Goal: Task Accomplishment & Management: Manage account settings

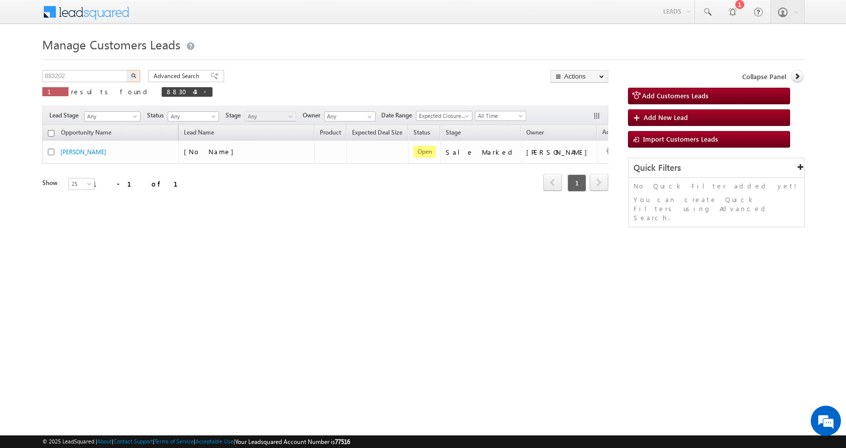
type input "883202"
click at [127, 70] on button "button" at bounding box center [133, 76] width 13 height 12
click at [136, 75] on img "button" at bounding box center [133, 75] width 5 height 5
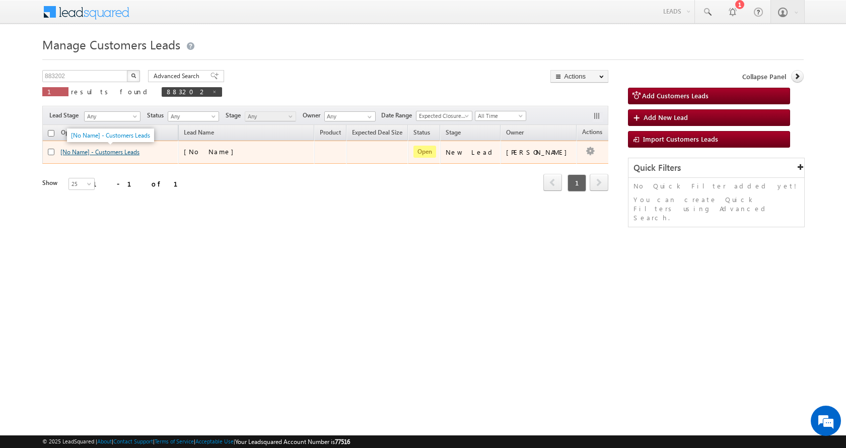
click at [105, 154] on link "[No Name] - Customers Leads" at bounding box center [99, 152] width 79 height 8
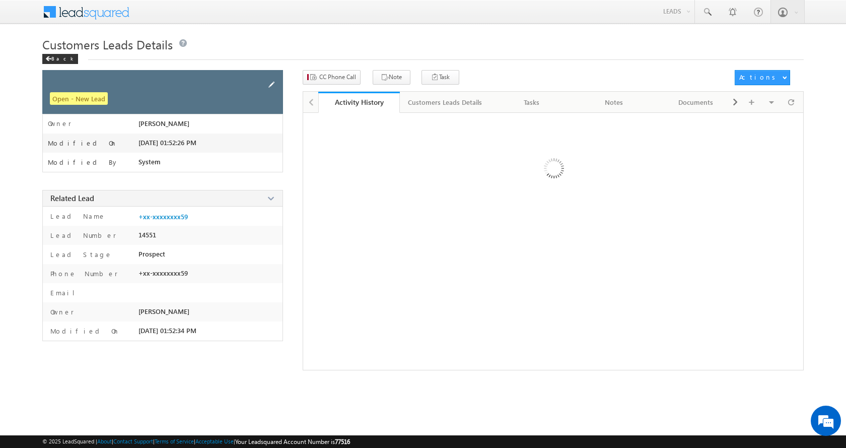
click at [269, 80] on span at bounding box center [271, 84] width 11 height 11
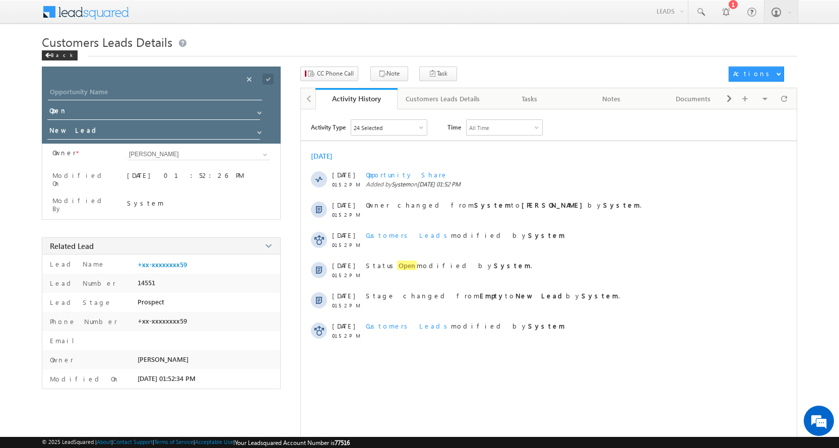
click at [95, 84] on div "Opportunity Name * Opportunity Name * Status * Status * Open Won Lost *" at bounding box center [161, 105] width 239 height 77
click at [97, 89] on input "Opportunity Name" at bounding box center [155, 93] width 214 height 14
paste input "ISMAIL NIYAJ MOHMMAD"
type input "ISMAIL NIYAJ MOHMMAD"
click at [255, 129] on span at bounding box center [259, 132] width 8 height 8
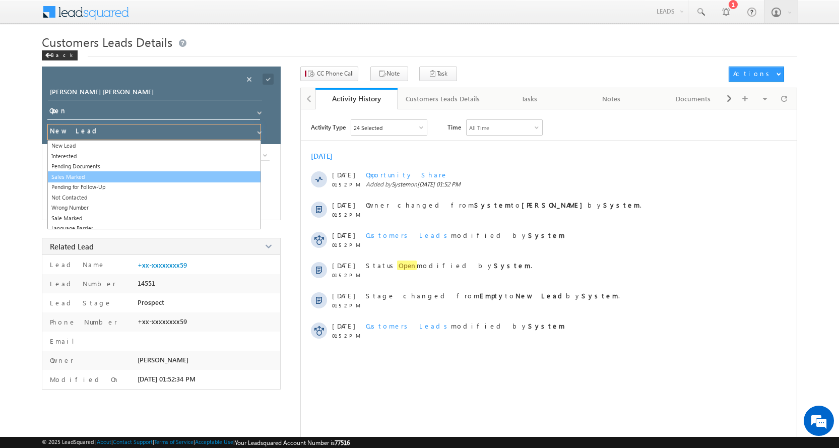
click at [82, 176] on link "Sales Marked" at bounding box center [154, 177] width 214 height 12
type input "Sales Marked"
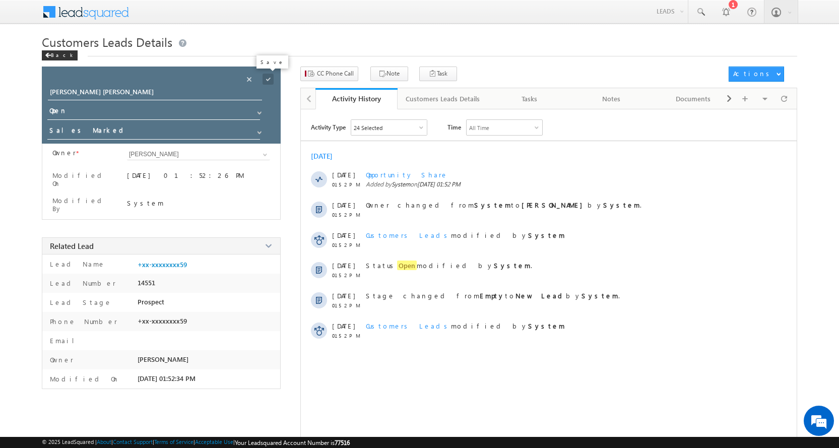
click at [269, 81] on span at bounding box center [267, 79] width 11 height 11
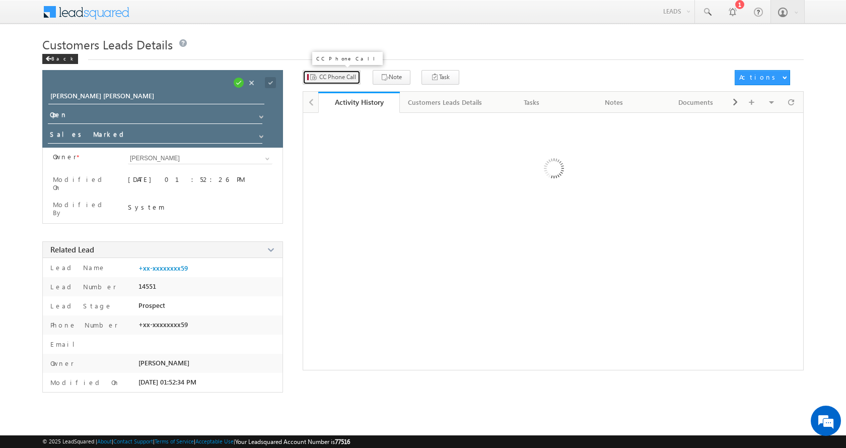
click at [322, 78] on span "CC Phone Call" at bounding box center [337, 77] width 37 height 9
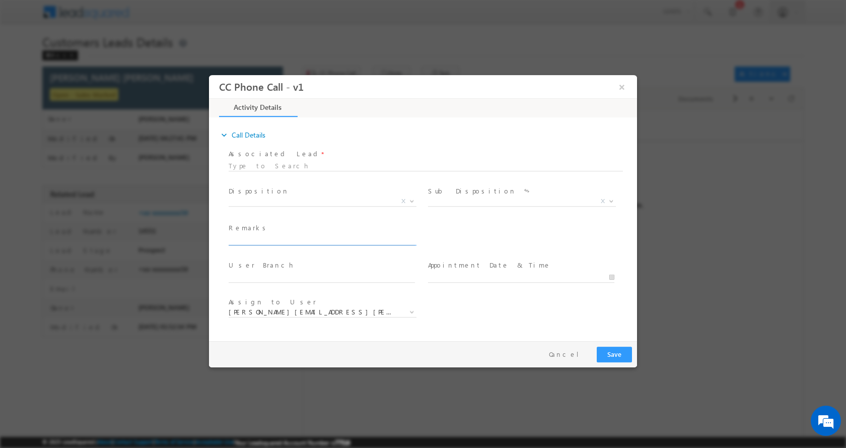
click at [256, 238] on input "text" at bounding box center [322, 240] width 186 height 10
type input "ISMAIL NIYAJ MOHMMAD -9685653559- HOME CONSTRUCTION-LOAN-5 L-PV-32 L-REG-NAGAR …"
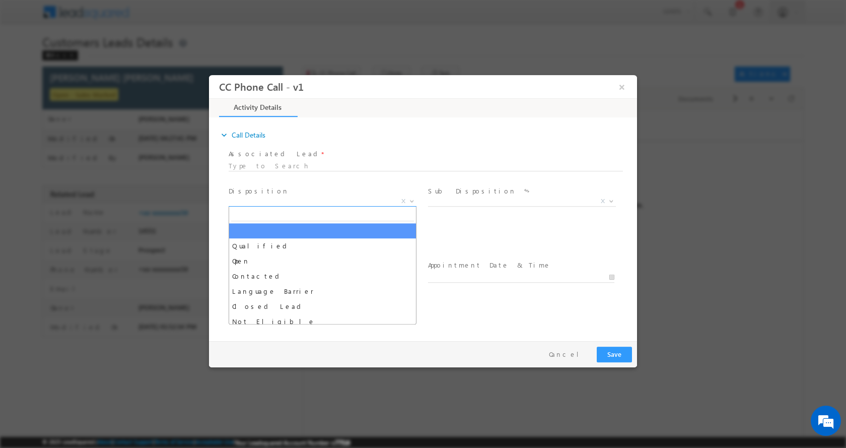
click at [411, 200] on b at bounding box center [412, 200] width 6 height 4
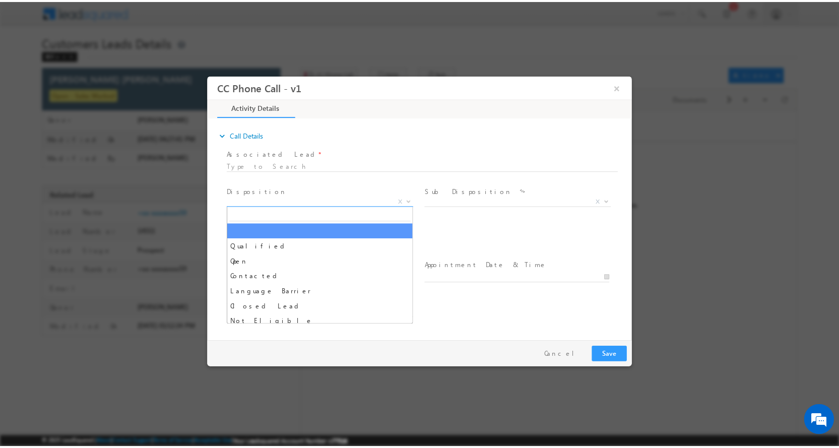
scroll to position [0, 0]
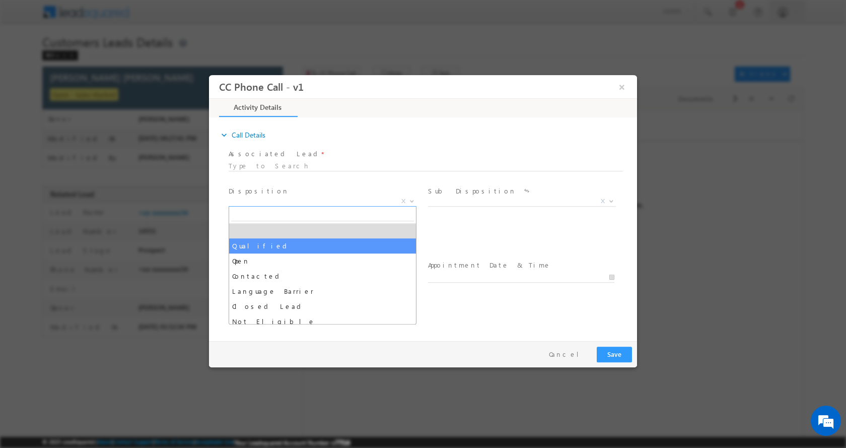
select select "Qualified"
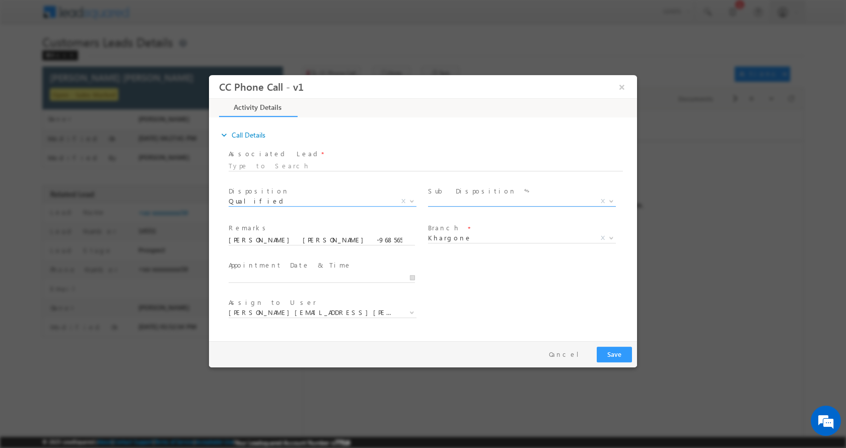
click at [609, 204] on span at bounding box center [611, 200] width 10 height 13
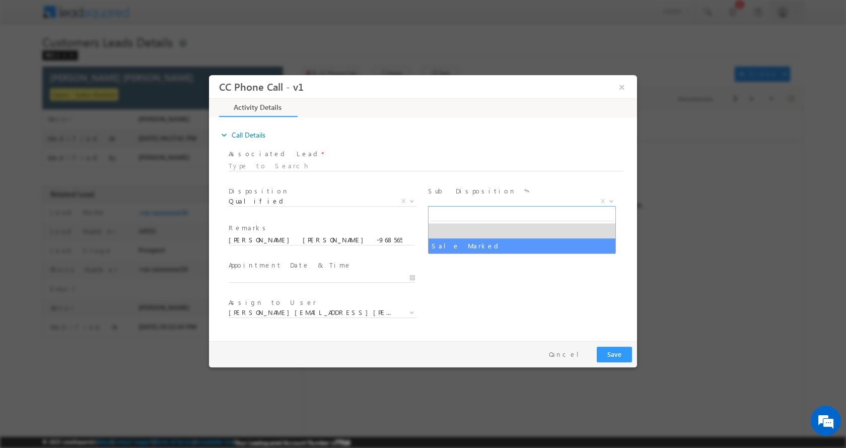
select select "Sale Marked"
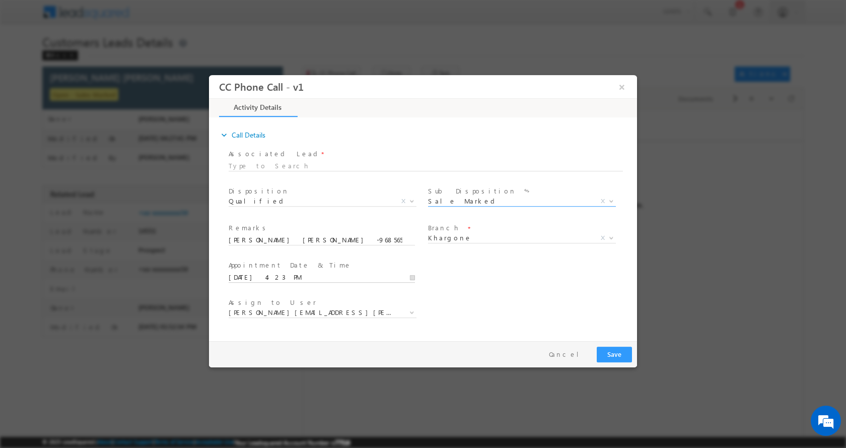
click at [415, 274] on input "09/15/2025 4:23 PM" at bounding box center [322, 277] width 186 height 10
type input "09/16/2025 3:23 PM"
type input "03"
click at [267, 266] on span at bounding box center [266, 268] width 7 height 8
type input "09/16/2025 2:23 PM"
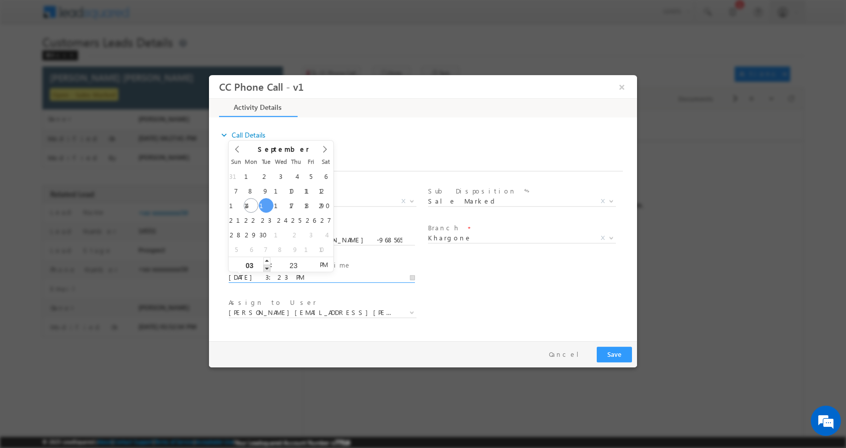
type input "02"
click at [267, 266] on span at bounding box center [266, 268] width 7 height 8
type input "09/16/2025 1:23 PM"
type input "01"
click at [267, 266] on span at bounding box center [266, 268] width 7 height 8
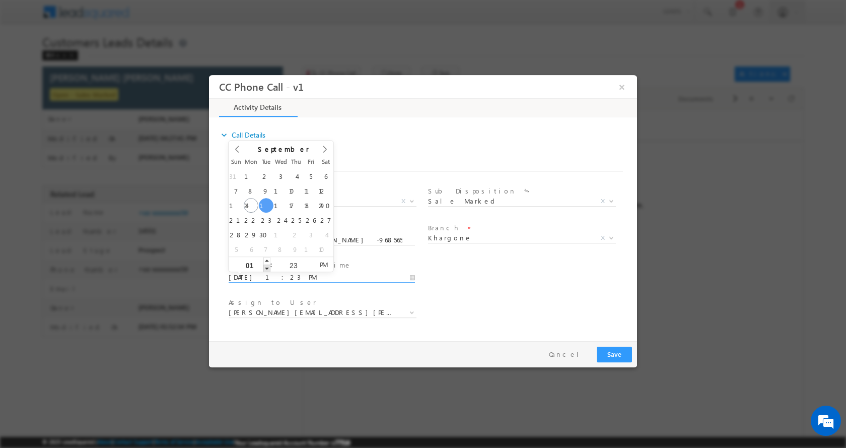
type input "09/16/2025 12:23 PM"
type input "12"
click at [267, 266] on span at bounding box center [266, 268] width 7 height 8
click at [616, 356] on button "Save" at bounding box center [614, 354] width 35 height 16
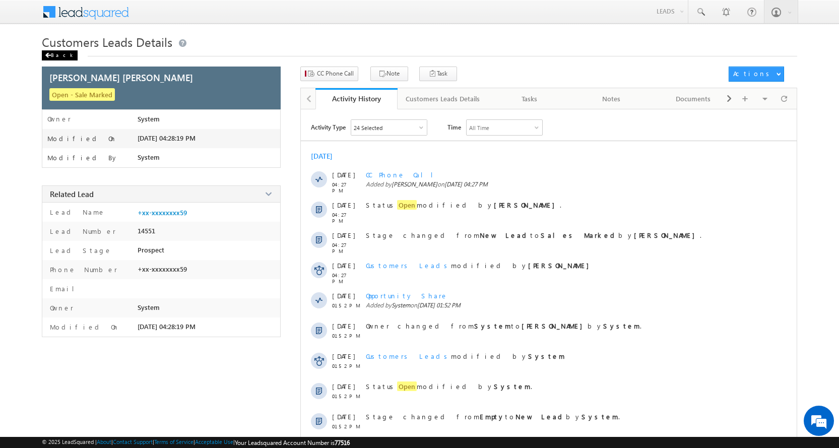
click at [55, 56] on div "Back" at bounding box center [60, 55] width 36 height 10
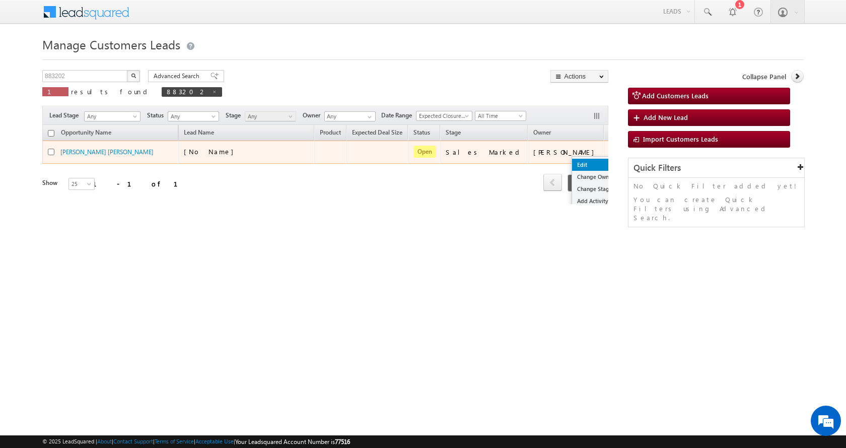
click at [572, 160] on link "Edit" at bounding box center [597, 165] width 50 height 12
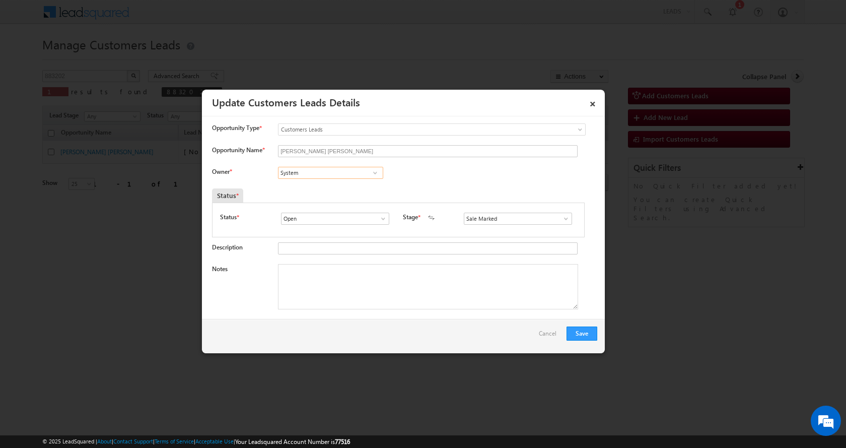
click at [337, 174] on input "System" at bounding box center [330, 173] width 105 height 12
paste input "Chetan Gopal Prajapati"
click at [357, 187] on link "Chetan Gopal Prajapati chetan.prajapati@sgrlimited.in" at bounding box center [330, 188] width 105 height 19
type input "Chetan Gopal Prajapati"
click at [346, 286] on textarea "Notes" at bounding box center [428, 286] width 300 height 45
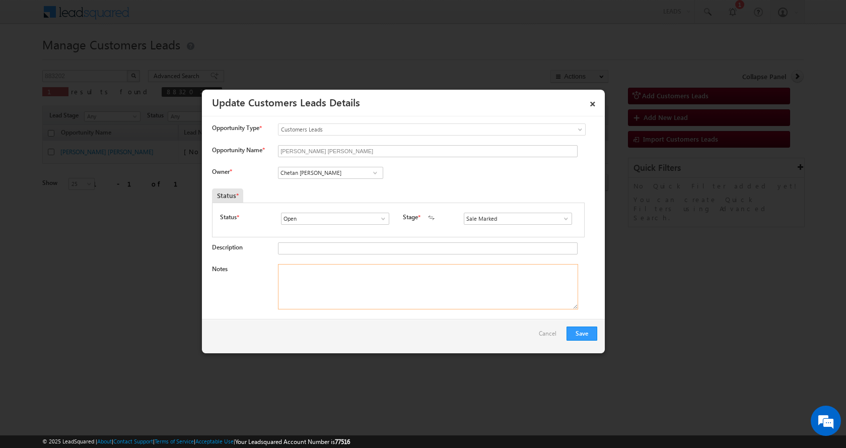
paste textarea "ISMAIL NIYAJ MOHMMAD -9685653559- HOME CONSTRUCTION-LOAN-5 L-PV-32 L-REG-NAGAR …"
click at [472, 278] on textarea "ISMAIL NIYAJ MOHMMAD -9685653559- HOME CONSTRUCTION-LOAN-5 L-PV-32 L-REG-NAGAR …" at bounding box center [428, 286] width 300 height 45
type textarea "ISMAIL NIYAJ MOHMMAD -9685653559- HOME CONSTRUCTION-LOAN-5 L-PV-32 L-REG-NAGAR …"
click at [577, 333] on button "Save" at bounding box center [582, 333] width 31 height 14
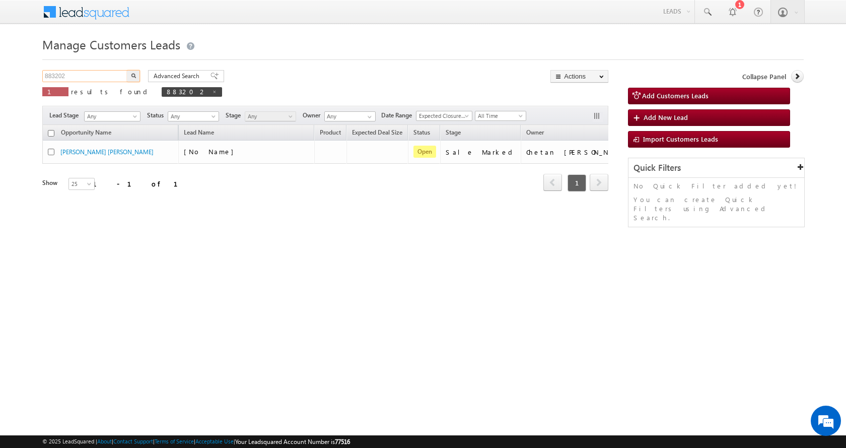
click at [56, 76] on input "883202" at bounding box center [85, 76] width 86 height 12
paste input "167"
type input "883167"
click at [127, 70] on button "button" at bounding box center [133, 76] width 13 height 12
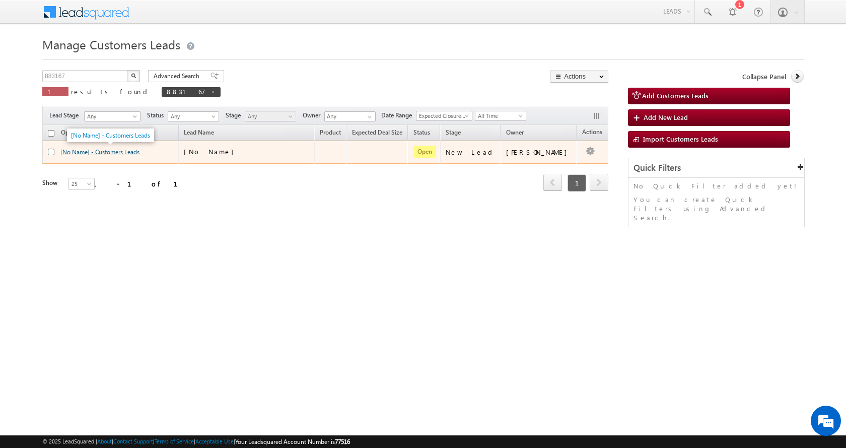
click at [113, 150] on link "[No Name] - Customers Leads" at bounding box center [99, 152] width 79 height 8
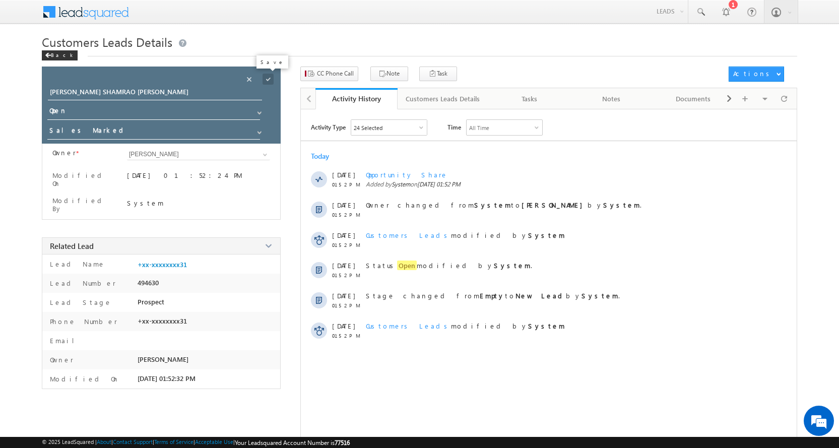
click at [268, 78] on span at bounding box center [267, 79] width 11 height 11
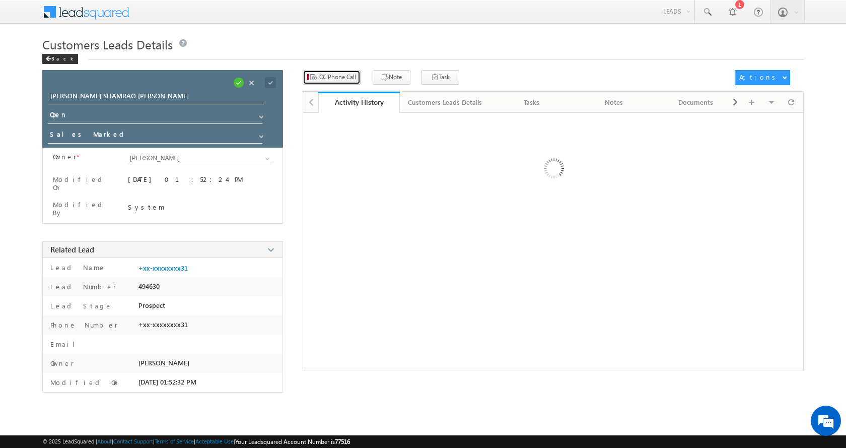
click at [336, 73] on span "CC Phone Call" at bounding box center [337, 77] width 37 height 9
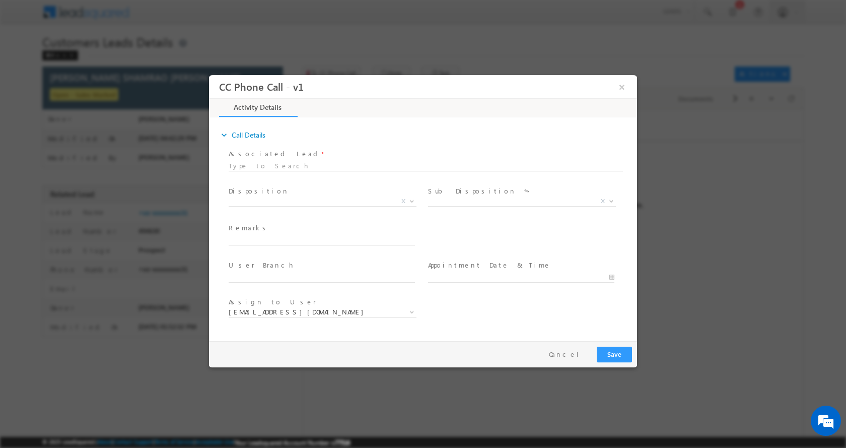
click at [259, 232] on span "Remarks *" at bounding box center [322, 228] width 186 height 11
click at [258, 239] on input "text" at bounding box center [322, 240] width 186 height 10
paste input "[PERSON_NAME] SHAMRAO [PERSON_NAME]-8668333631-HOME CONSTRUCTION-LOAN-10 L-PV-7…"
type input "RAJENDRA SHAMRAO PAWAR-8668333631-HOME CONSTRUCTION-LOAN-10 L-PV-70 L-AGE-47-RE…"
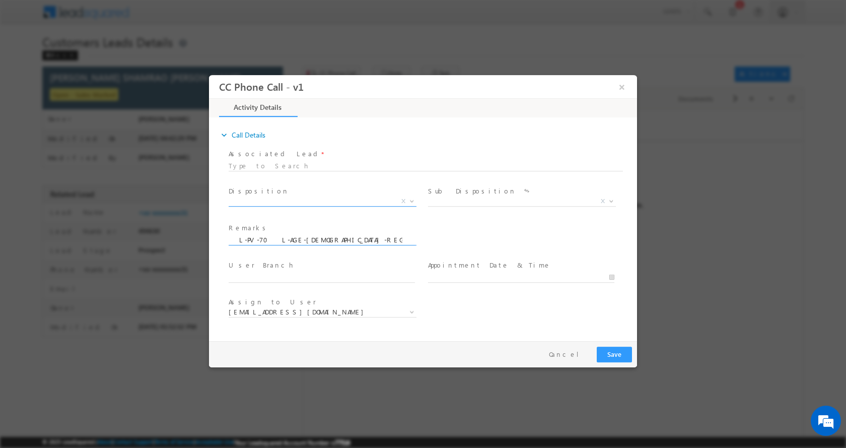
click at [409, 202] on span at bounding box center [411, 200] width 10 height 13
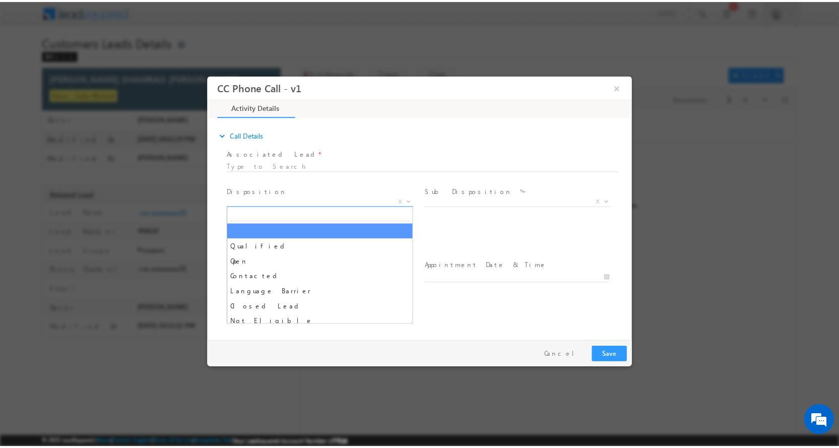
scroll to position [0, 0]
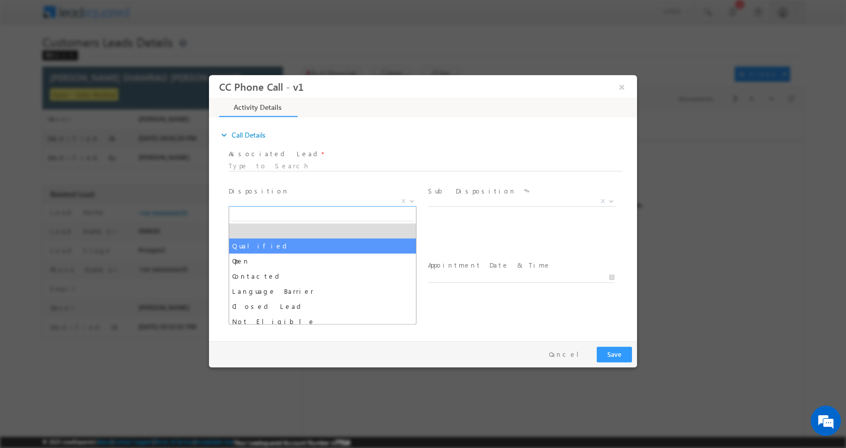
drag, startPoint x: 237, startPoint y: 245, endPoint x: 248, endPoint y: 246, distance: 11.6
select select "Qualified"
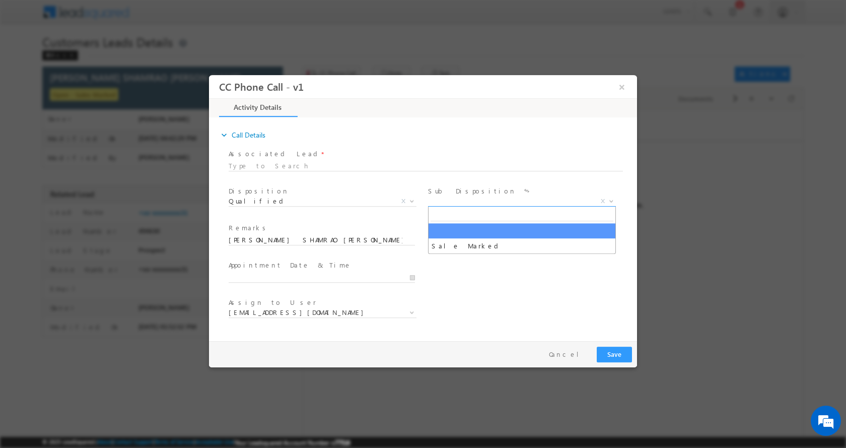
click at [614, 197] on span at bounding box center [611, 200] width 10 height 13
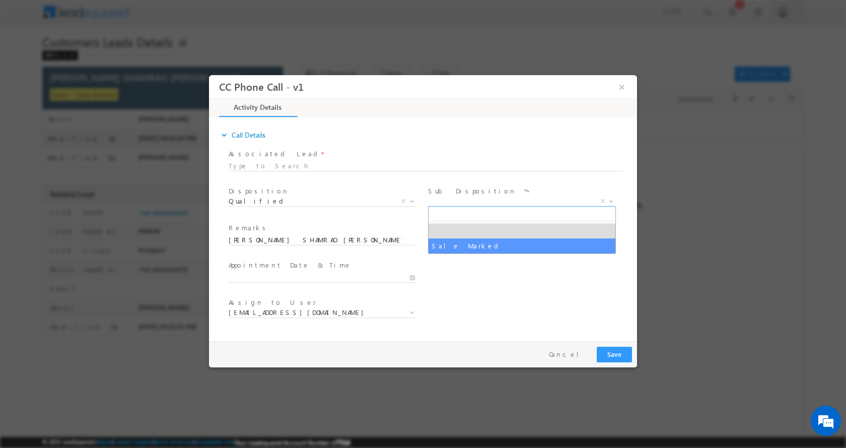
select select "Sale Marked"
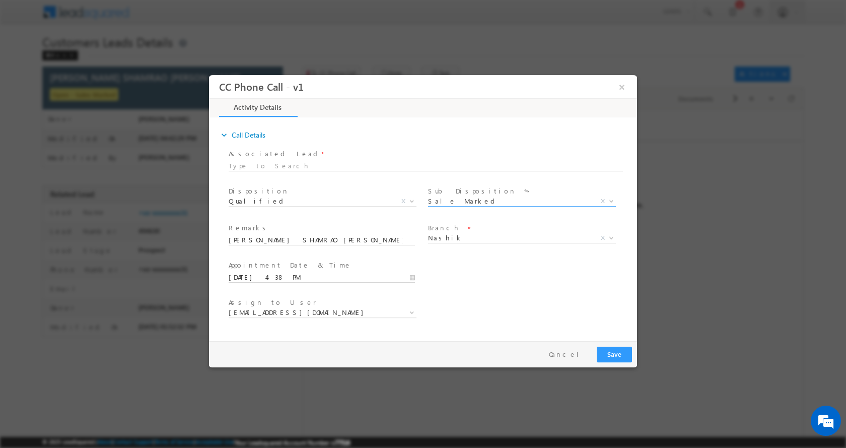
click at [410, 278] on input "09/15/2025 4:38 PM" at bounding box center [322, 277] width 186 height 10
type input "09/17/2025 3:38 PM"
type input "03"
click at [264, 269] on span at bounding box center [266, 268] width 7 height 8
type input "09/17/2025 2:38 PM"
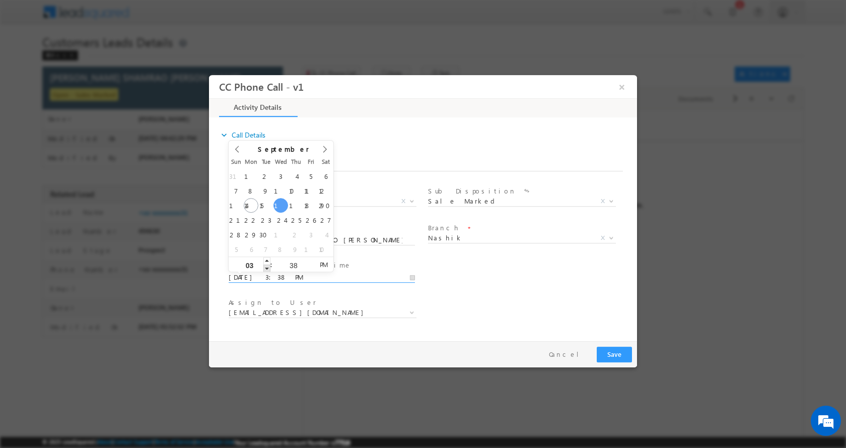
type input "02"
click at [264, 269] on span at bounding box center [266, 268] width 7 height 8
type input "09/17/2025 1:38 PM"
type input "01"
click at [264, 269] on span at bounding box center [266, 268] width 7 height 8
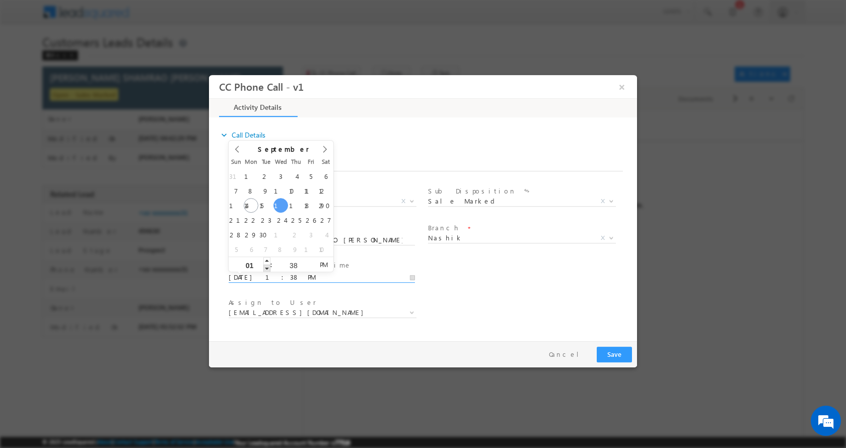
type input "09/17/2025 12:38 PM"
type input "12"
click at [267, 265] on span at bounding box center [266, 268] width 7 height 8
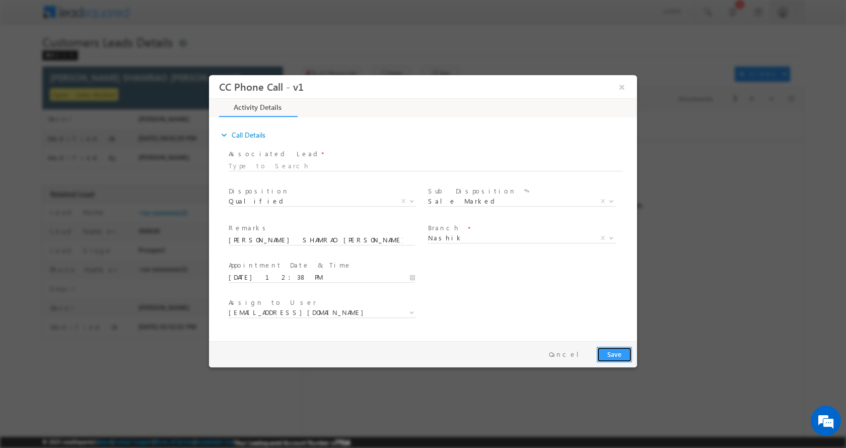
click at [609, 352] on button "Save" at bounding box center [614, 354] width 35 height 16
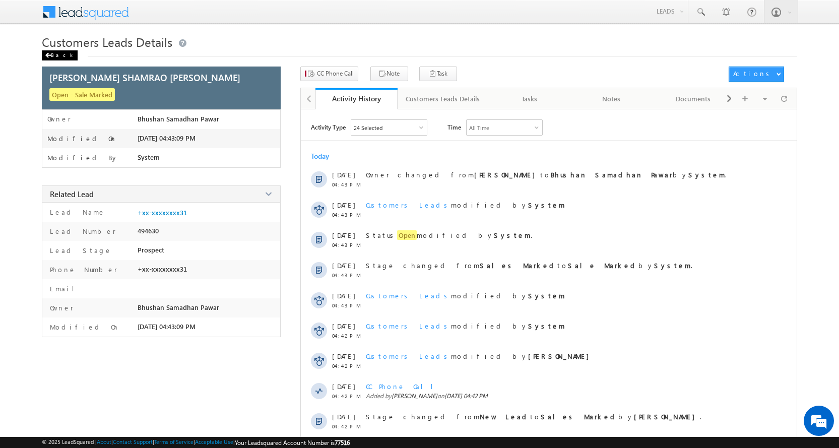
click at [56, 56] on div "Back" at bounding box center [60, 55] width 36 height 10
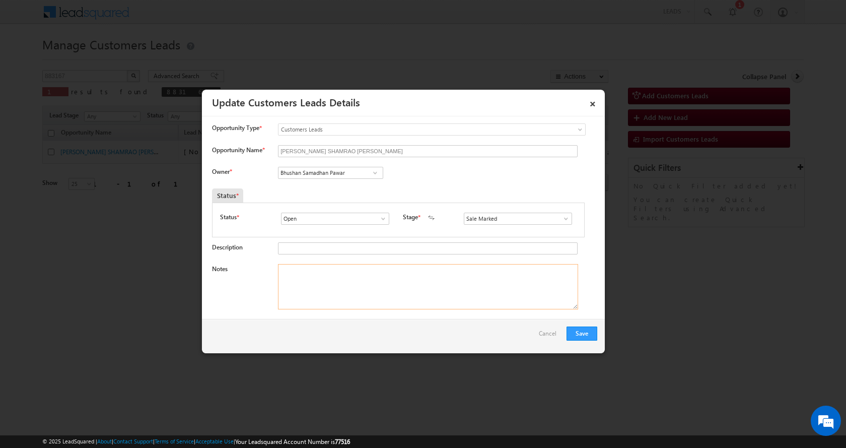
click at [327, 297] on textarea "Notes" at bounding box center [428, 286] width 300 height 45
click at [352, 284] on textarea "Notes" at bounding box center [428, 286] width 300 height 45
paste textarea "RAJENDRA SHAMRAO PAWAR-8668333631-HOME CONSTRUCTION-LOAN-10 L-PV-70 L-AGE-47-RE…"
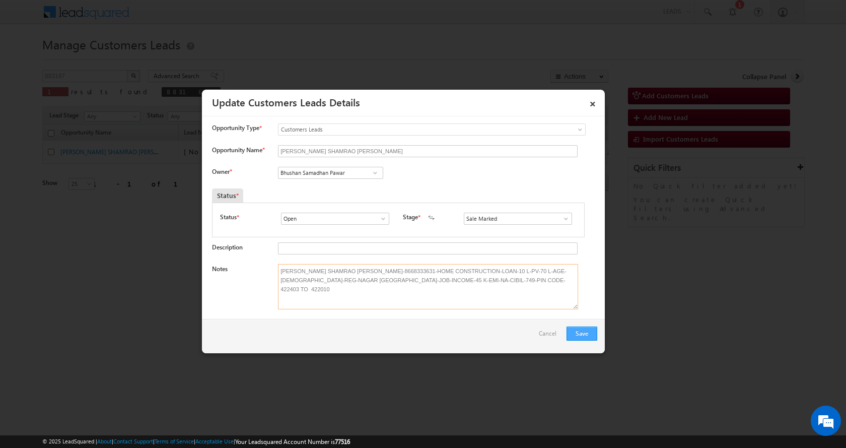
type textarea "RAJENDRA SHAMRAO PAWAR-8668333631-HOME CONSTRUCTION-LOAN-10 L-PV-70 L-AGE-47-RE…"
click at [583, 336] on button "Save" at bounding box center [582, 333] width 31 height 14
